Goal: Task Accomplishment & Management: Manage account settings

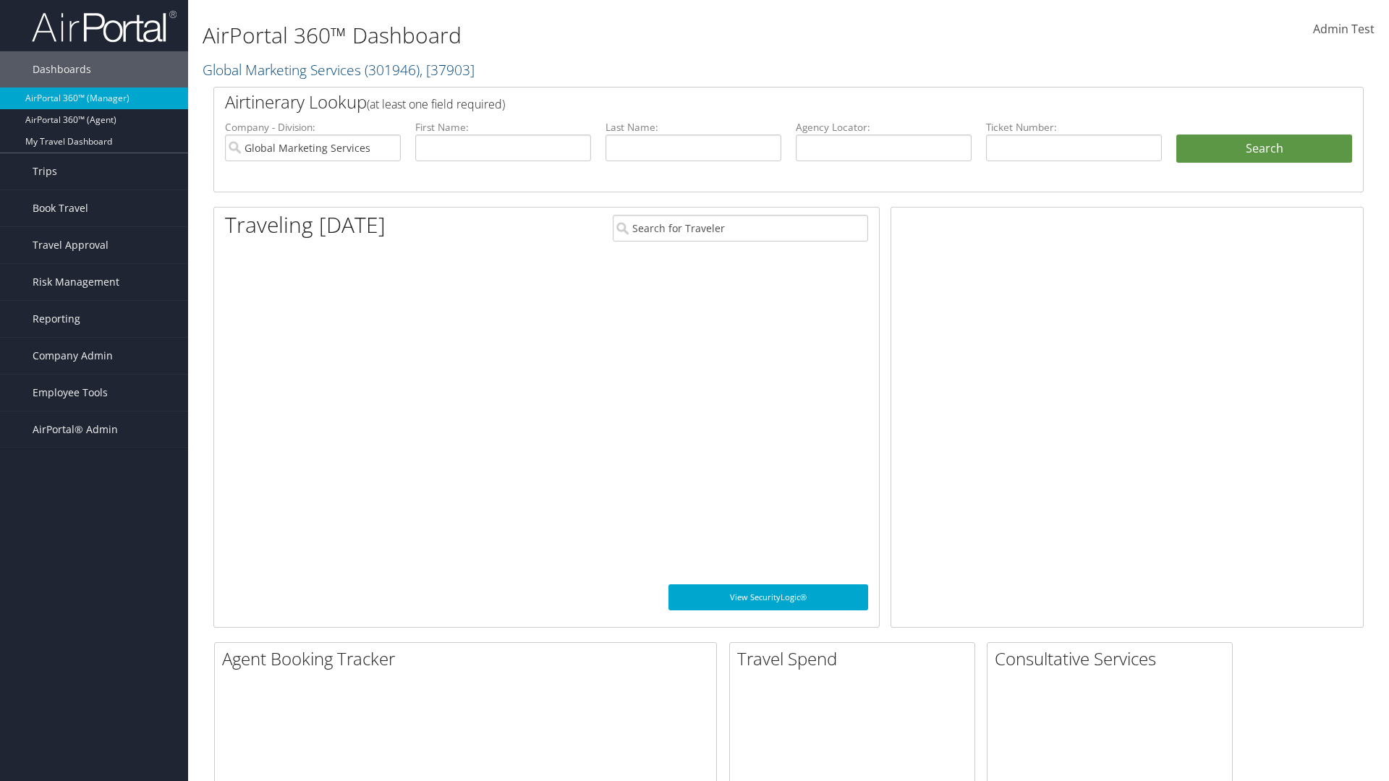
click at [94, 356] on span "Company Admin" at bounding box center [73, 356] width 80 height 36
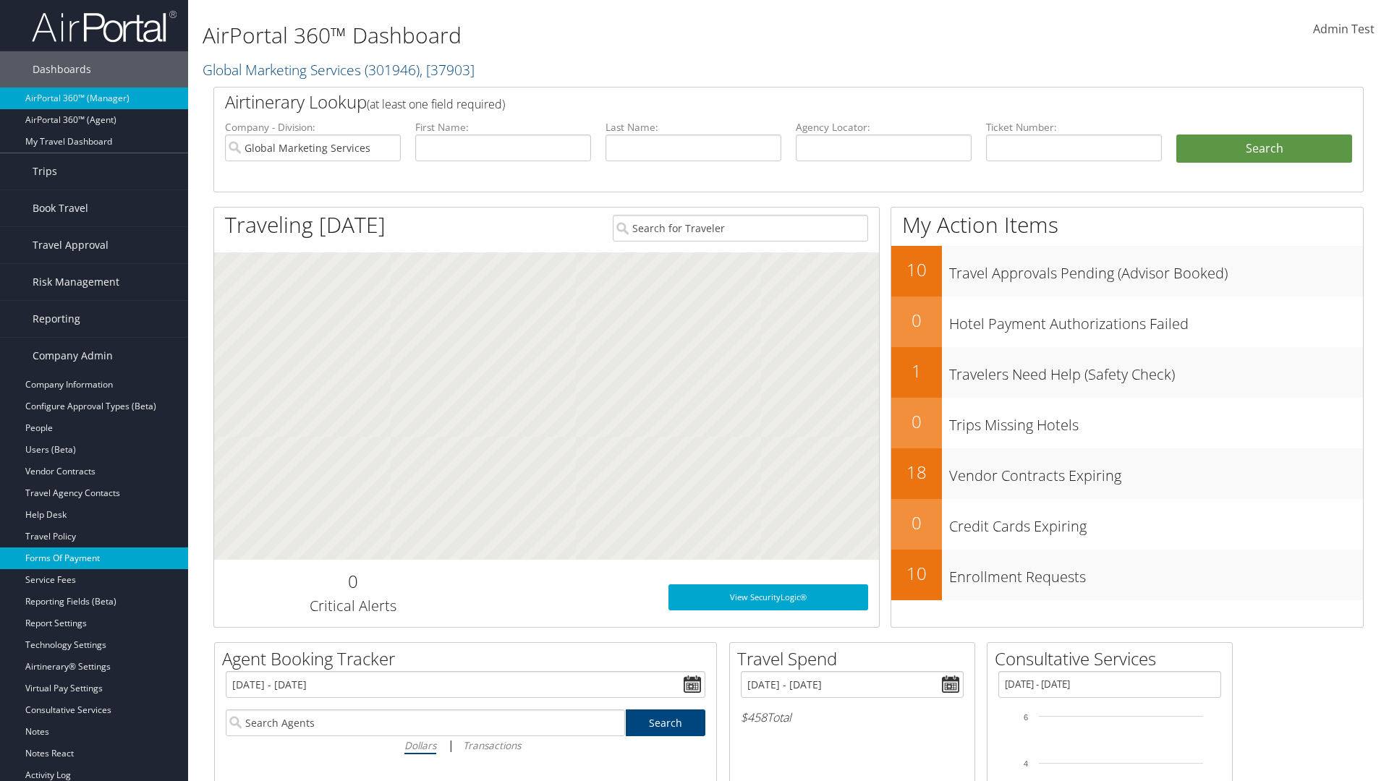
click at [94, 558] on link "Forms Of Payment" at bounding box center [94, 558] width 188 height 22
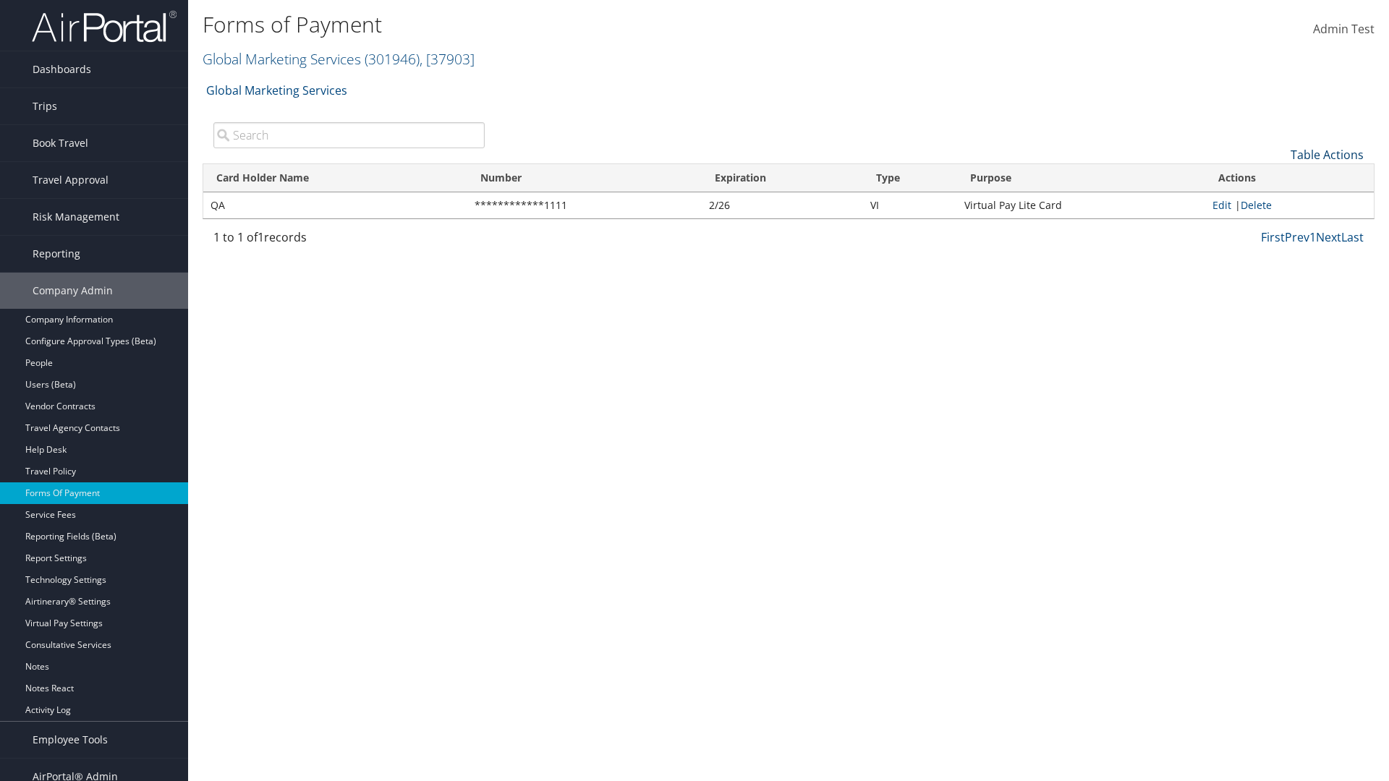
click at [1326, 154] on link "Table Actions" at bounding box center [1326, 155] width 73 height 16
click at [1278, 176] on link "New Record" at bounding box center [1278, 177] width 190 height 25
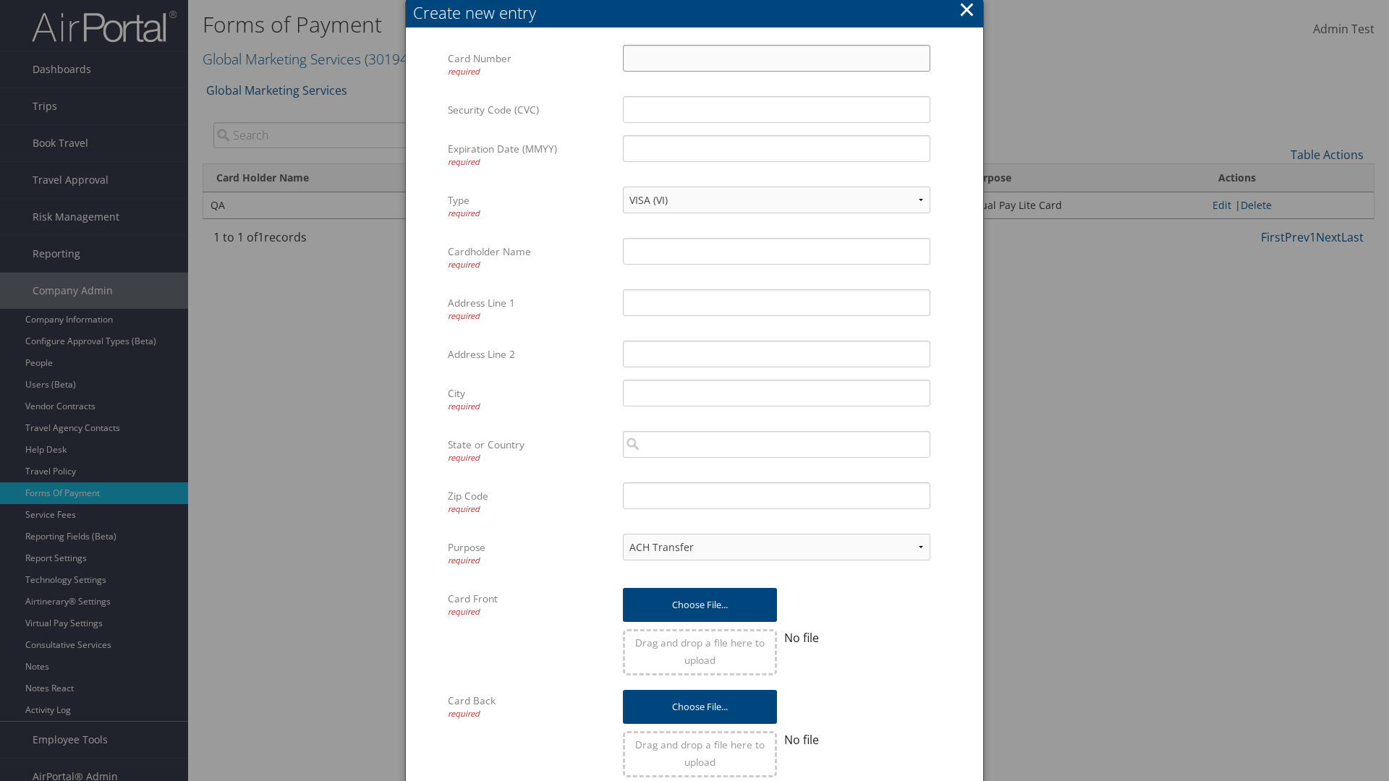
click at [776, 58] on input "Card Number required" at bounding box center [776, 58] width 307 height 27
type input "1100112233"
click at [776, 148] on input "Expiration Date (MMYY) required" at bounding box center [776, 148] width 307 height 27
type input "1245"
click at [776, 251] on input "Cardholder Name required" at bounding box center [776, 251] width 307 height 27
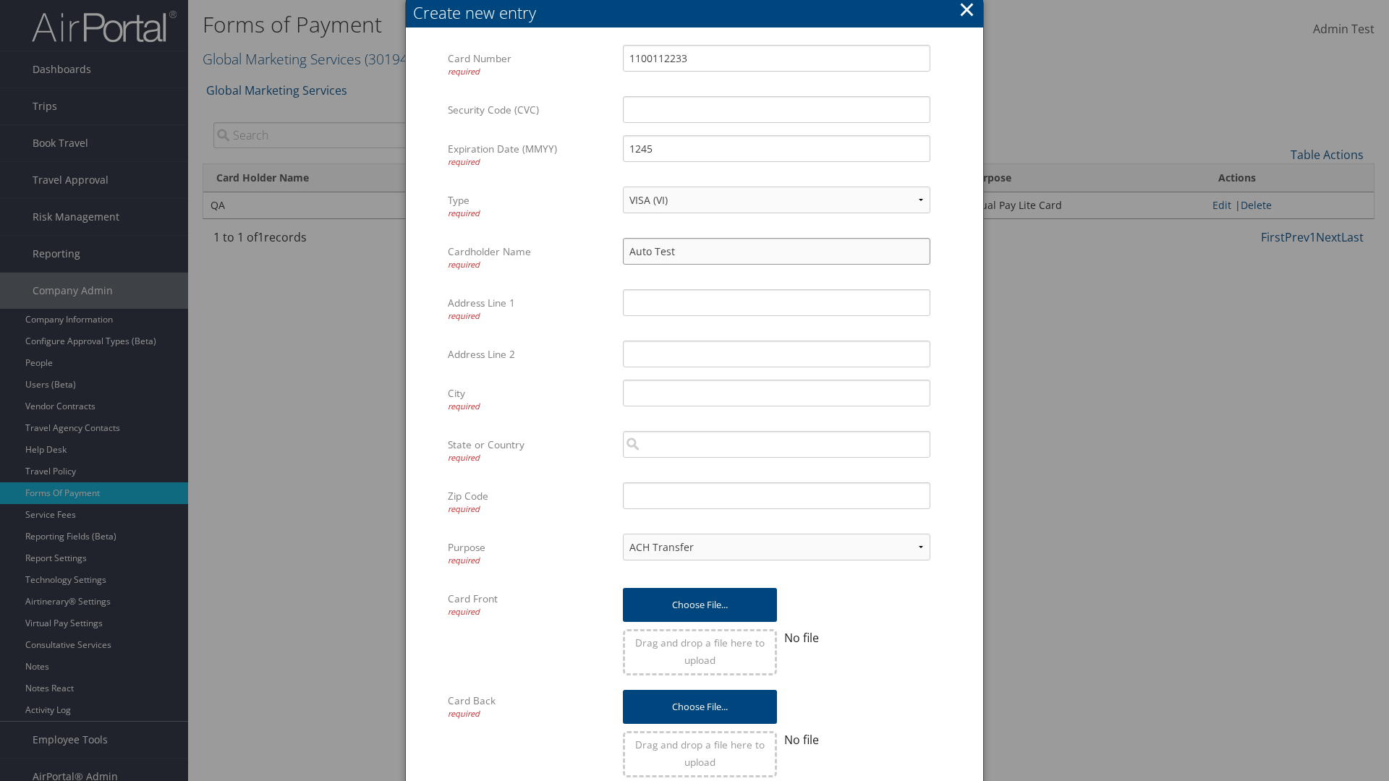
type input "Auto Test"
click at [776, 302] on input "Address Line 1 required" at bounding box center [776, 302] width 307 height 27
type input "[US_STATE]"
click at [776, 393] on input "City required" at bounding box center [776, 393] width 307 height 27
type input "[GEOGRAPHIC_DATA]"
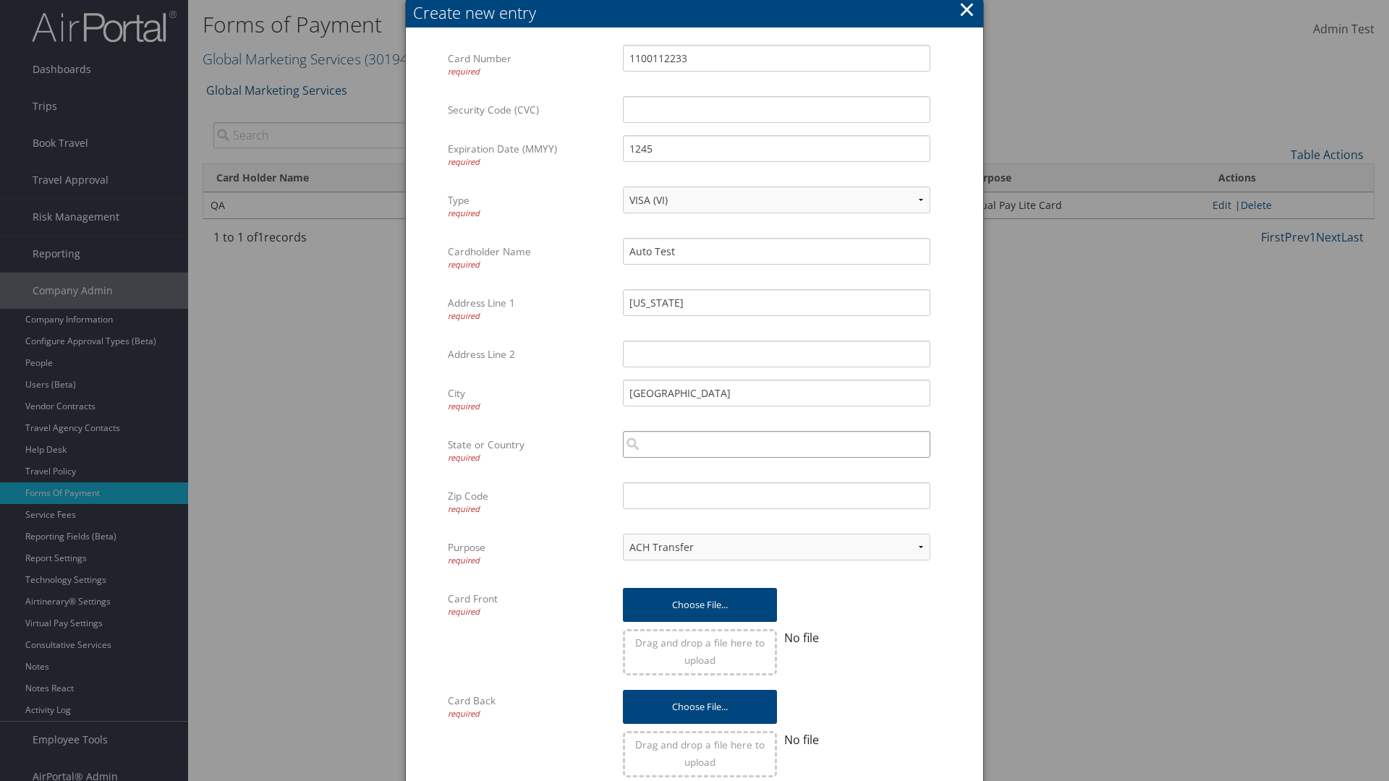
click at [776, 444] on input "search" at bounding box center [776, 444] width 307 height 27
click at [776, 472] on div "[GEOGRAPHIC_DATA] ([GEOGRAPHIC_DATA])" at bounding box center [777, 471] width 302 height 14
type input "[GEOGRAPHIC_DATA]"
click at [776, 495] on input "Zip Code required" at bounding box center [776, 495] width 307 height 27
type input "84011"
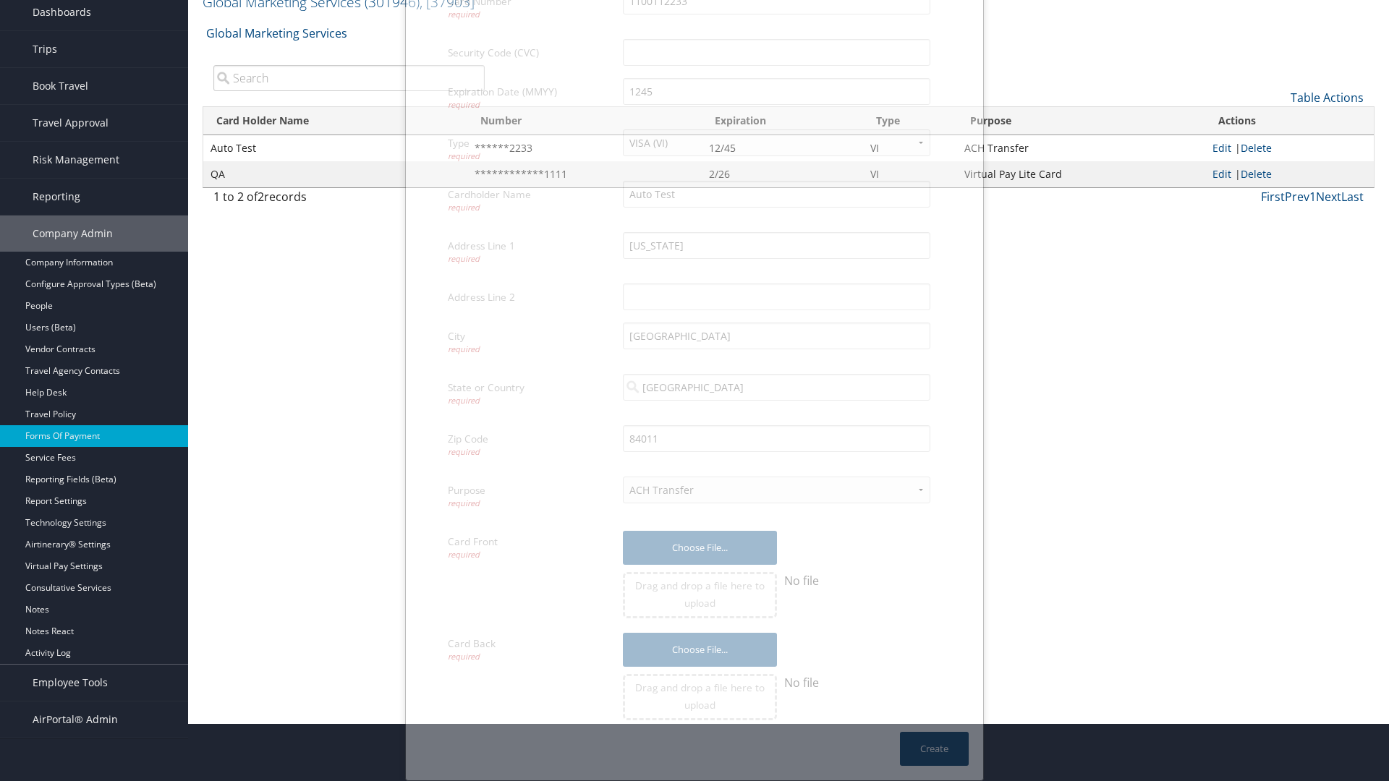
scroll to position [14, 0]
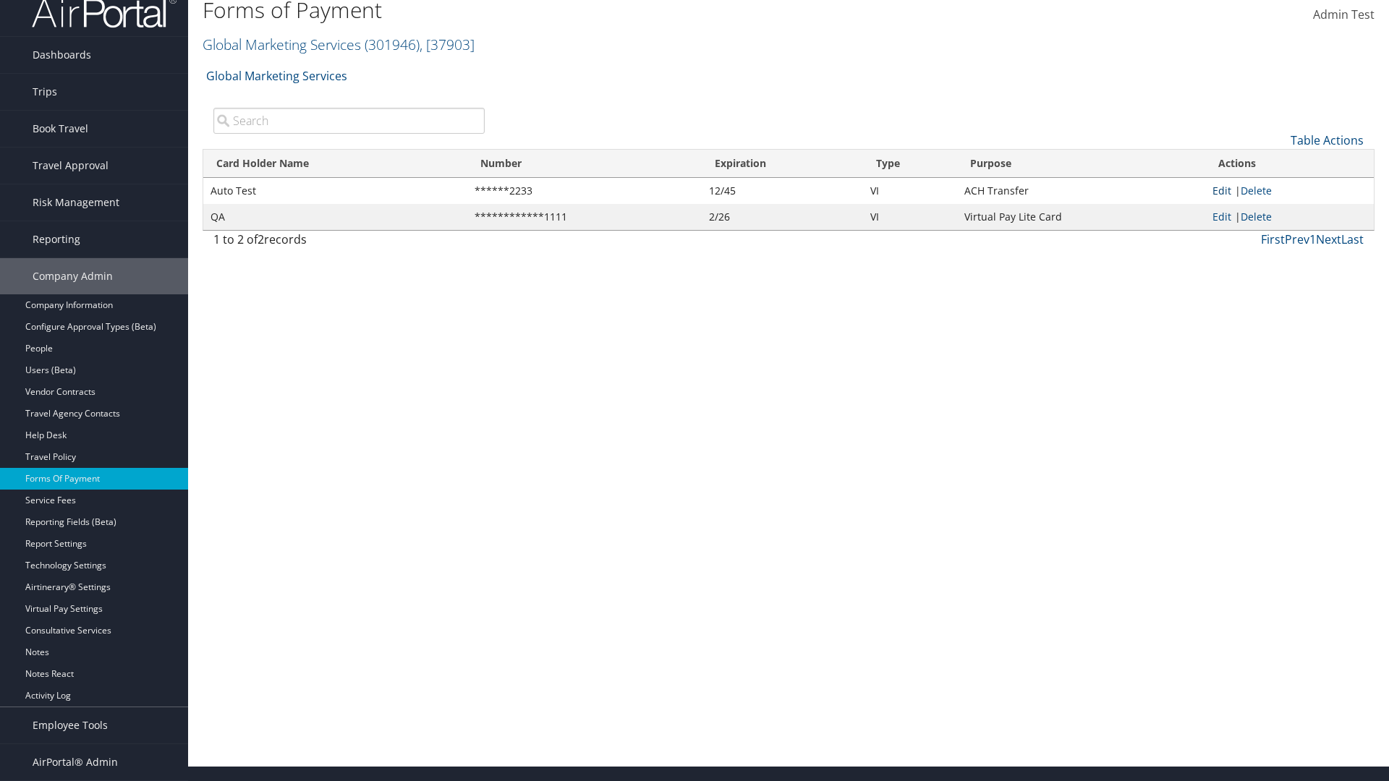
click at [1221, 190] on link "Edit" at bounding box center [1221, 191] width 19 height 14
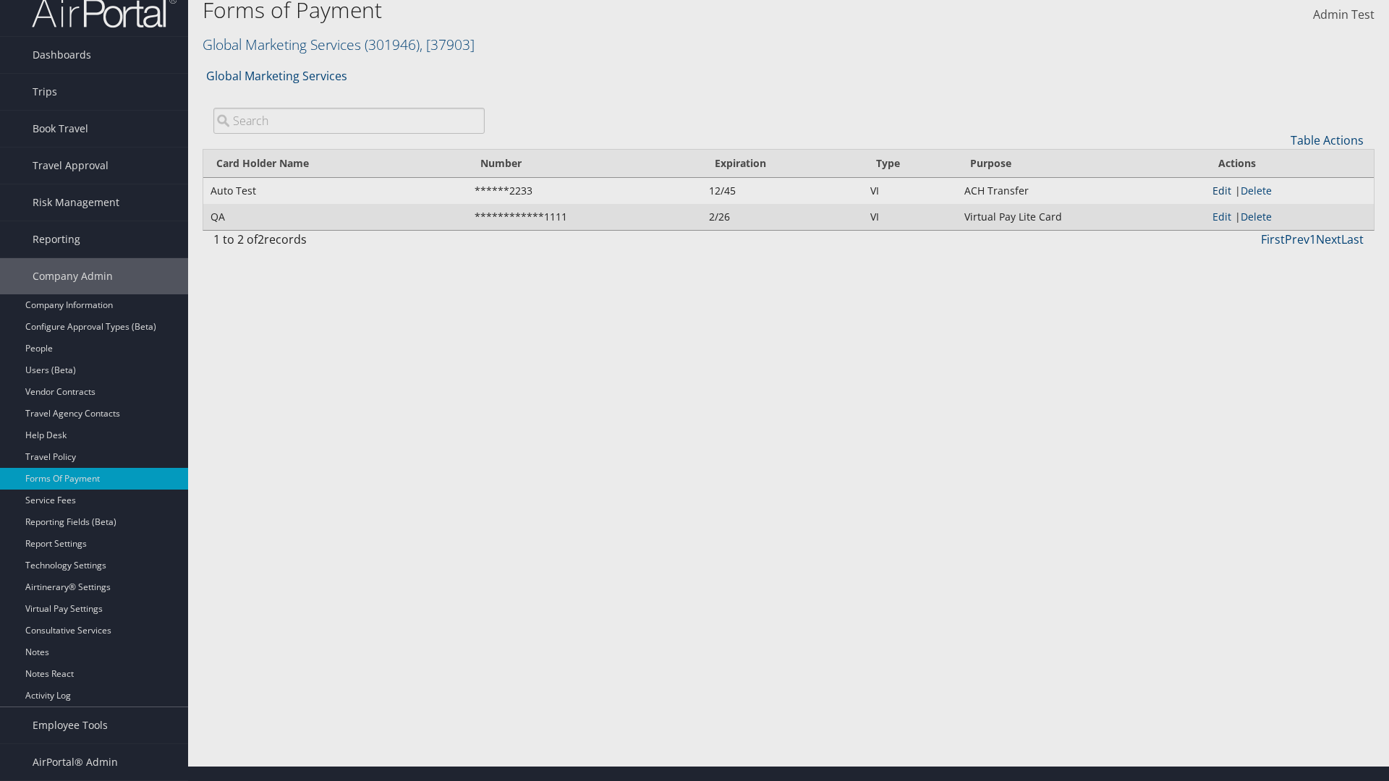
select select "14"
click at [0, 0] on button "Update" at bounding box center [0, 0] width 0 height 0
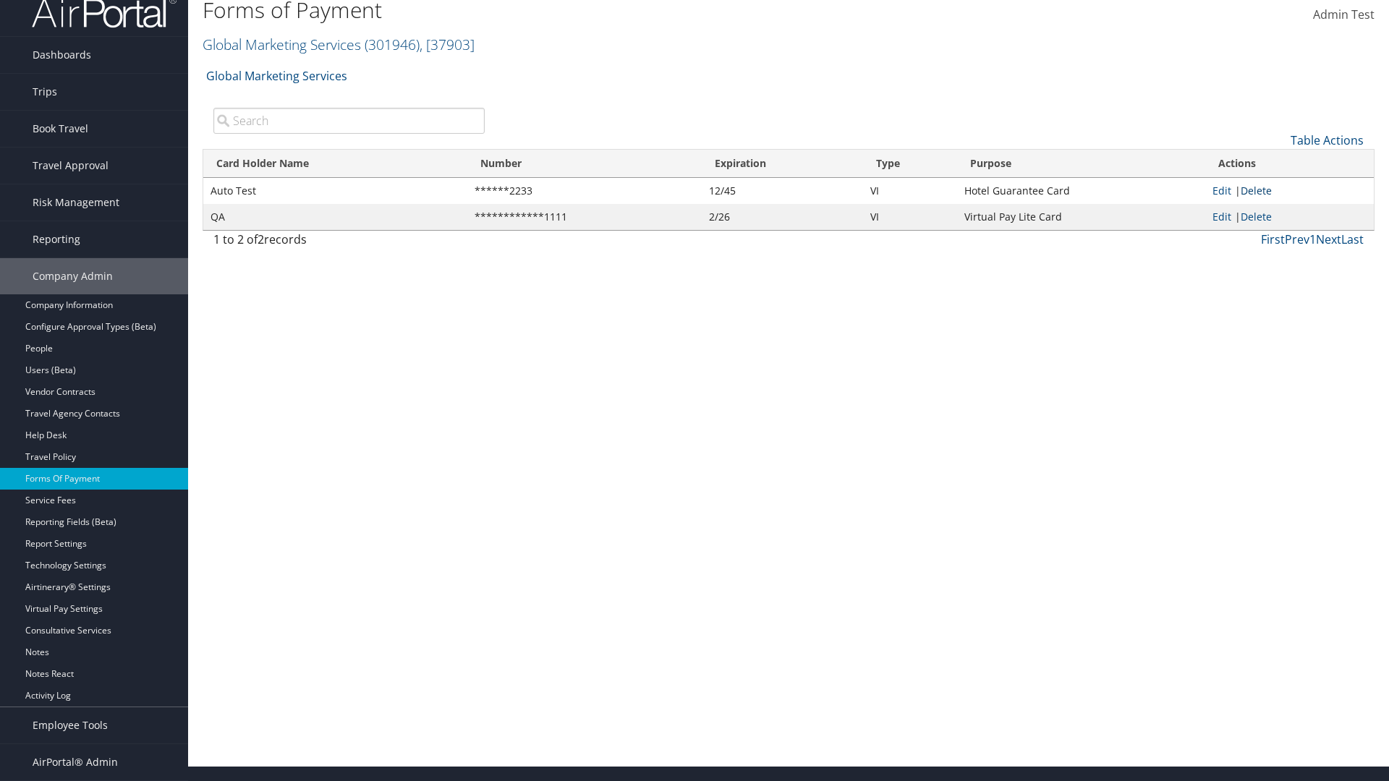
click at [1258, 190] on link "Delete" at bounding box center [1255, 191] width 31 height 14
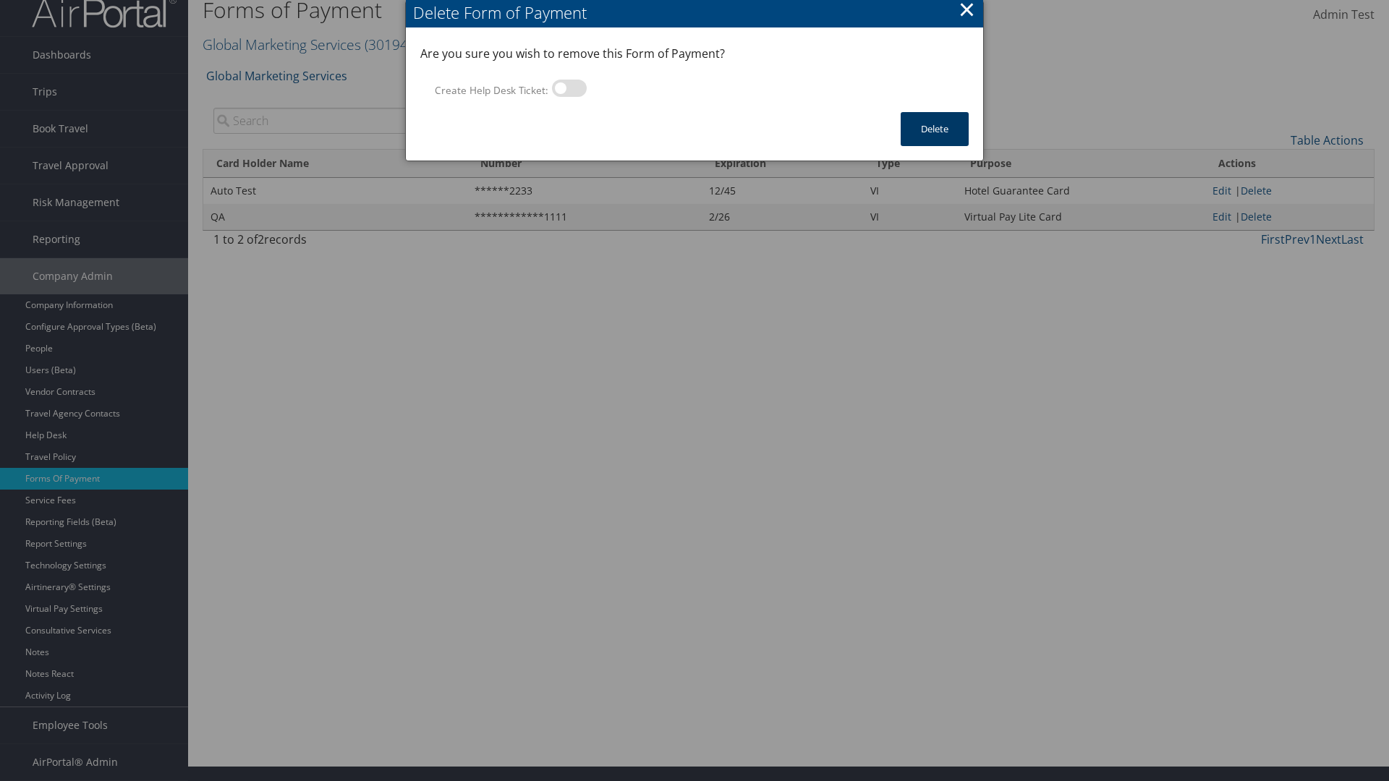
click at [934, 129] on button "Delete" at bounding box center [934, 129] width 68 height 34
